Goal: Transaction & Acquisition: Purchase product/service

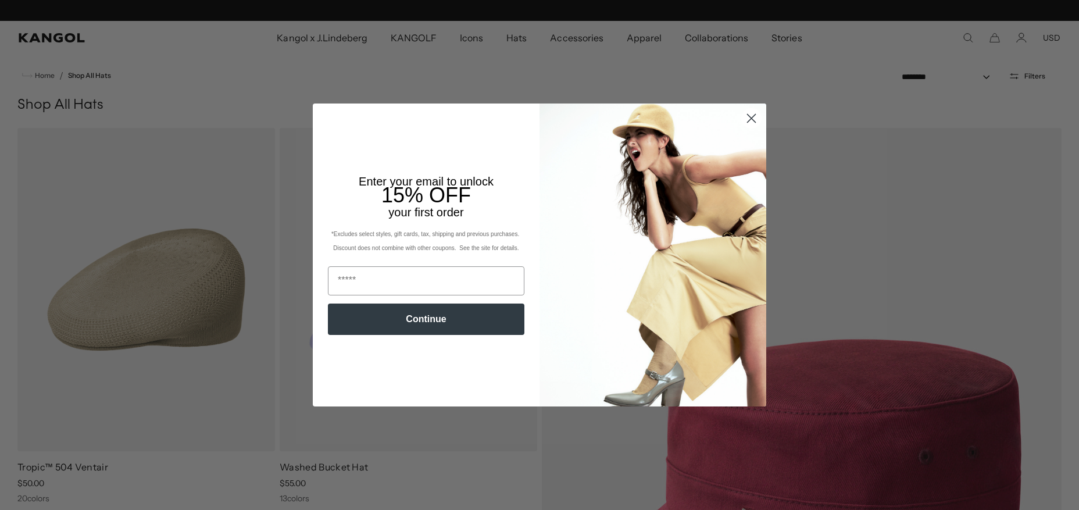
scroll to position [0, 239]
click at [747, 116] on circle "Close dialog" at bounding box center [751, 118] width 19 height 19
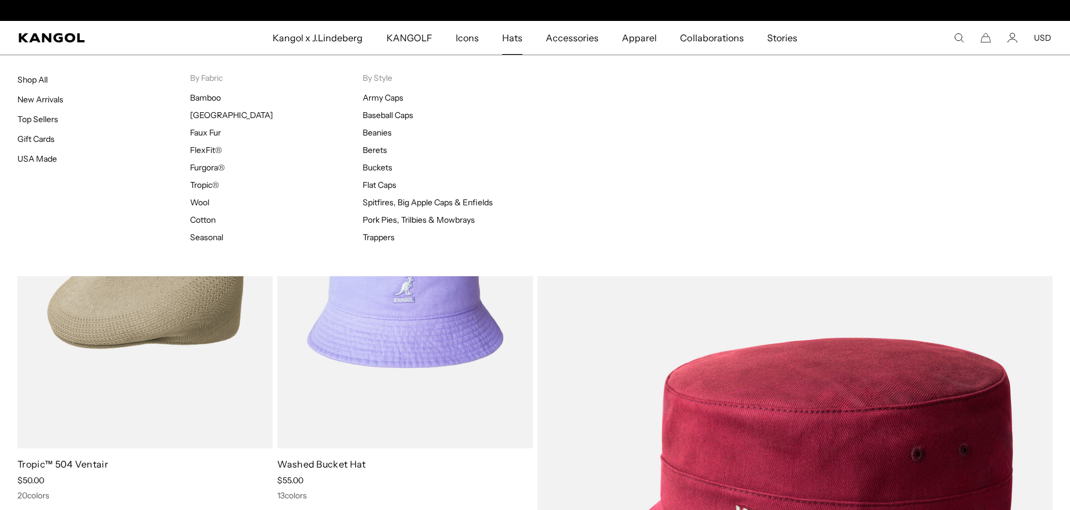
scroll to position [0, 0]
click at [513, 34] on span "Hats" at bounding box center [512, 38] width 20 height 34
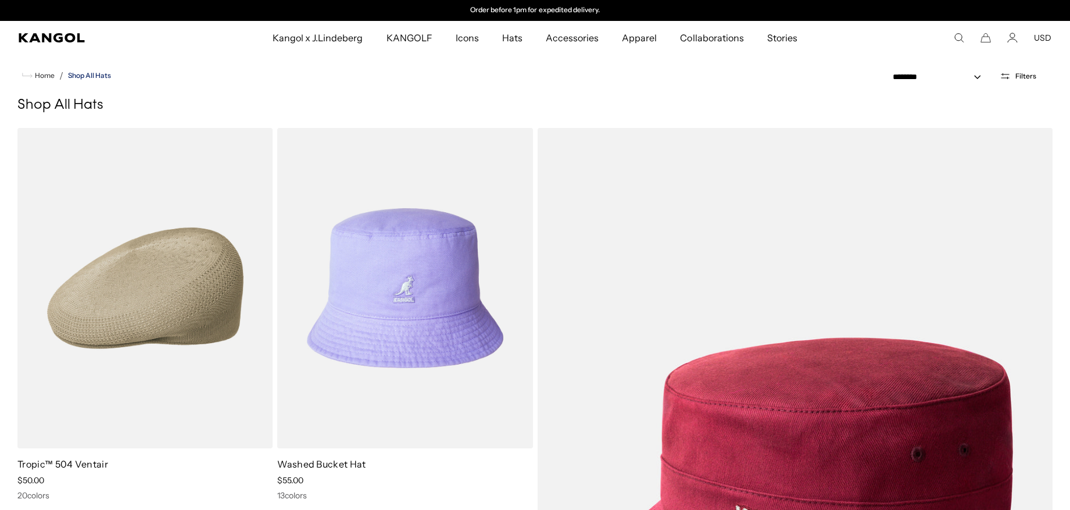
click at [102, 73] on link "Shop All Hats" at bounding box center [89, 75] width 43 height 8
click at [1012, 73] on button "Filters" at bounding box center [1018, 76] width 51 height 10
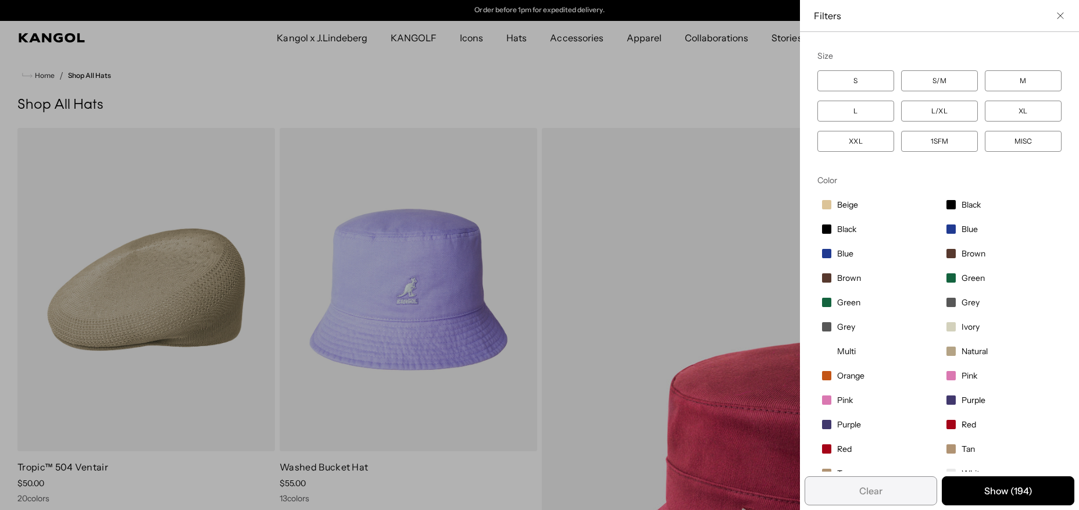
click at [653, 83] on div "Close filters list" at bounding box center [539, 255] width 1079 height 510
